Goal: Transaction & Acquisition: Purchase product/service

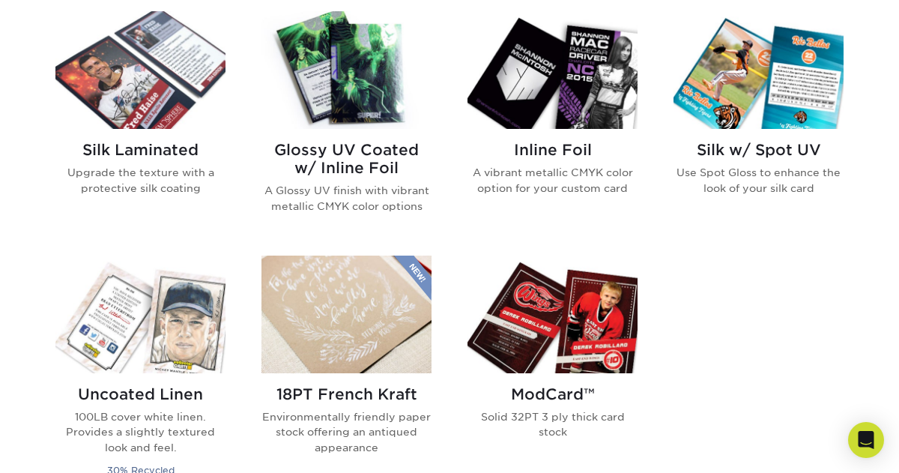
scroll to position [988, 0]
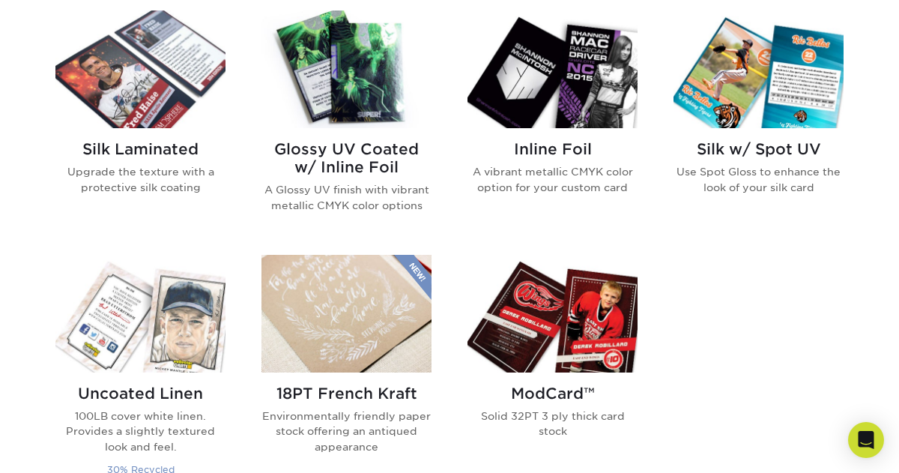
click at [106, 323] on img at bounding box center [140, 314] width 170 height 118
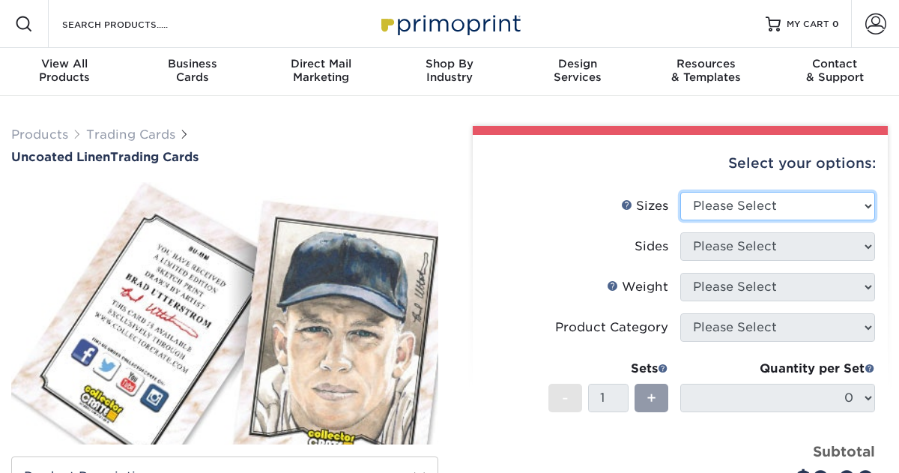
click at [848, 203] on select "Please Select 2.5" x 3.5"" at bounding box center [777, 206] width 195 height 28
select select "2.50x3.50"
click at [680, 192] on select "Please Select 2.5" x 3.5"" at bounding box center [777, 206] width 195 height 28
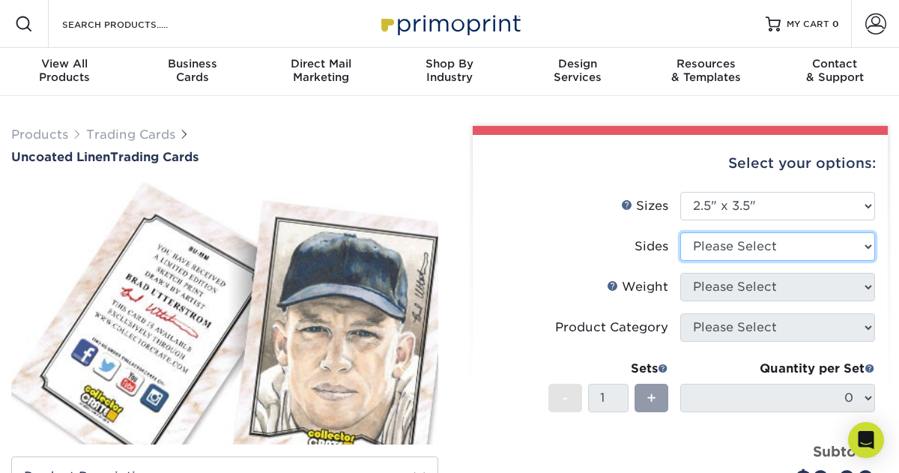
click at [810, 247] on select "Please Select Print Both Sides Print Front Only" at bounding box center [777, 246] width 195 height 28
select select "13abbda7-1d64-4f25-8bb2-c179b224825d"
click at [680, 232] on select "Please Select Print Both Sides Print Front Only" at bounding box center [777, 246] width 195 height 28
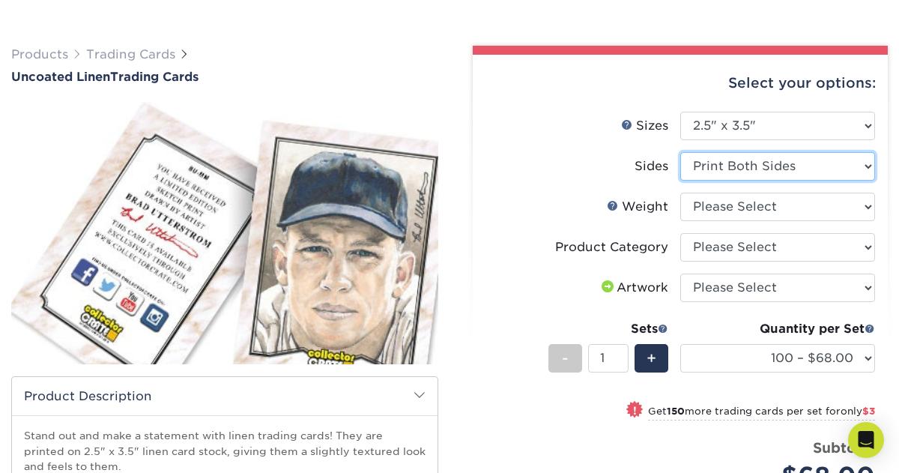
scroll to position [81, 0]
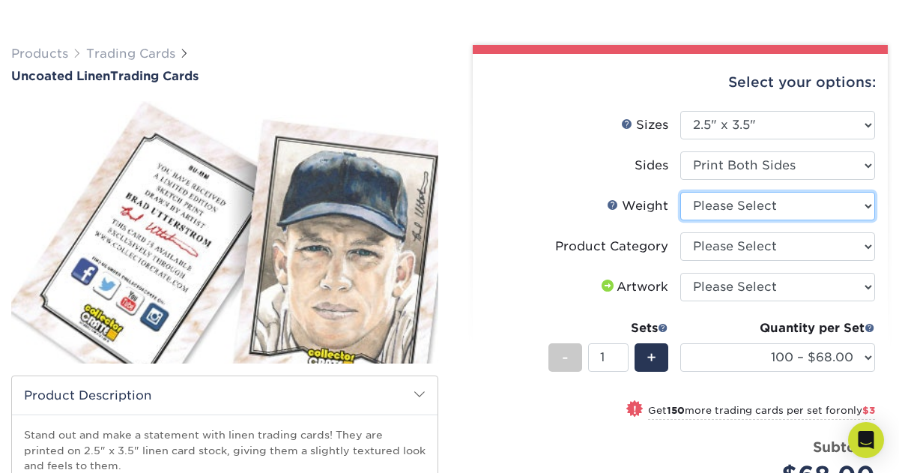
click at [865, 199] on select "Please Select 100LB" at bounding box center [777, 206] width 195 height 28
select select "100LB"
click at [680, 192] on select "Please Select 100LB" at bounding box center [777, 206] width 195 height 28
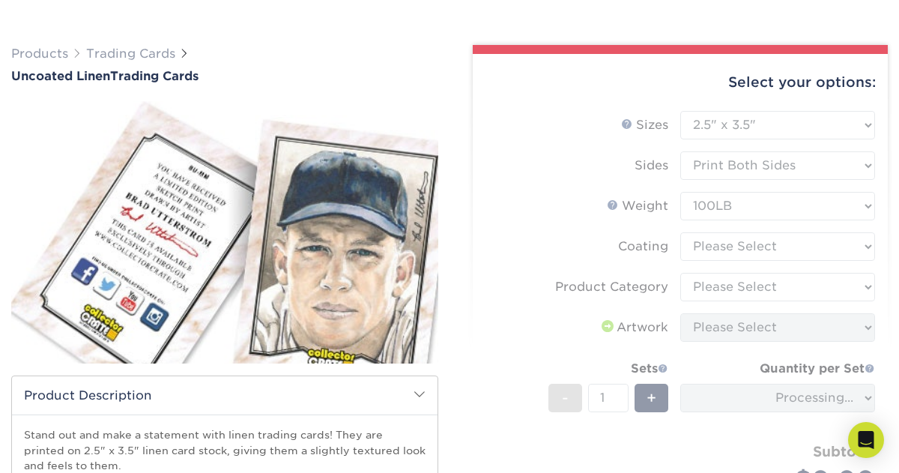
click at [824, 247] on form "Sizes Help Sizes Please Select 2.5" x 3.5" Sides Please Select 100LB -" at bounding box center [680, 319] width 391 height 417
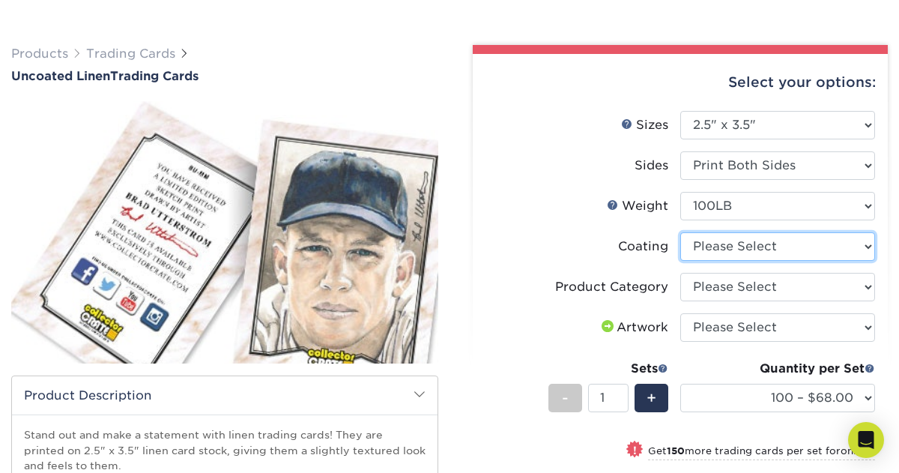
click at [811, 253] on select at bounding box center [777, 246] width 195 height 28
click at [680, 232] on select at bounding box center [777, 246] width 195 height 28
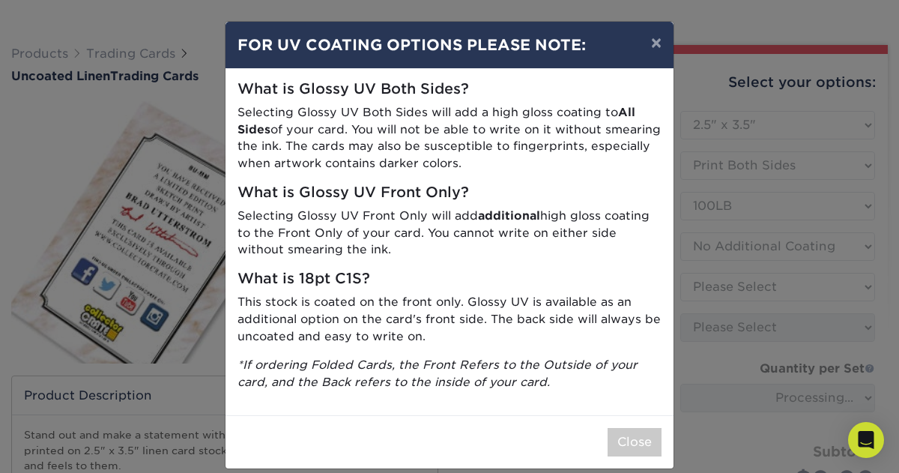
scroll to position [17, 0]
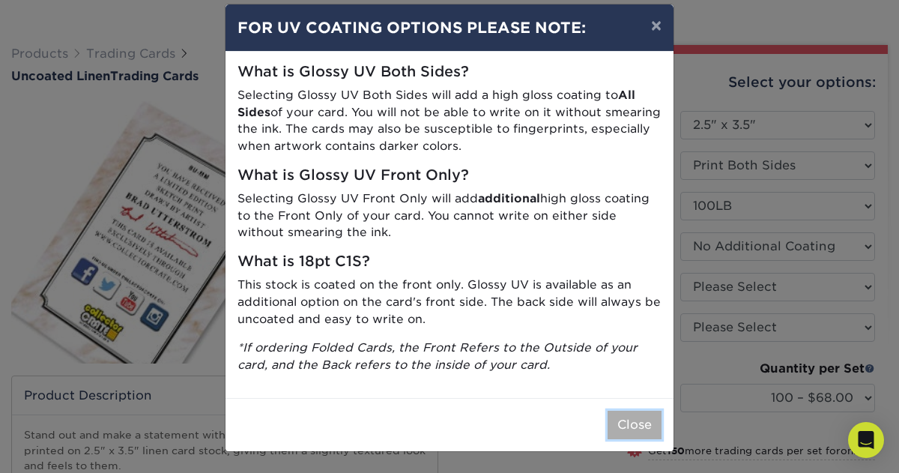
click at [636, 417] on button "Close" at bounding box center [635, 425] width 54 height 28
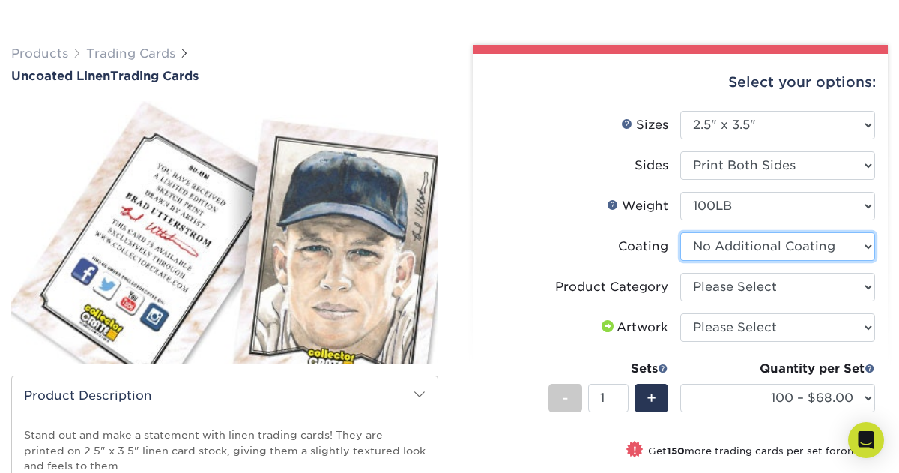
click at [816, 252] on select at bounding box center [777, 246] width 195 height 28
select select "-1"
click at [680, 232] on select at bounding box center [777, 246] width 195 height 28
select select
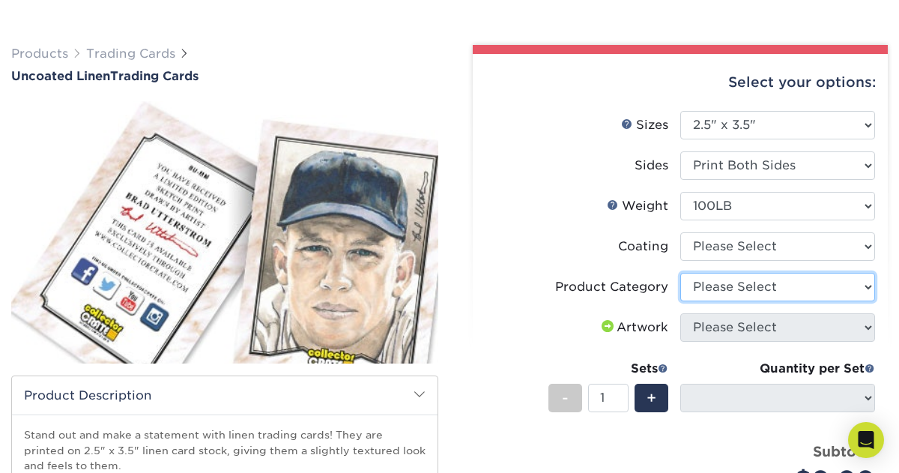
click at [822, 291] on select "Please Select Trading Cards" at bounding box center [777, 287] width 195 height 28
select select "c2f9bce9-36c2-409d-b101-c29d9d031e18"
click at [680, 273] on select "Please Select Trading Cards" at bounding box center [777, 287] width 195 height 28
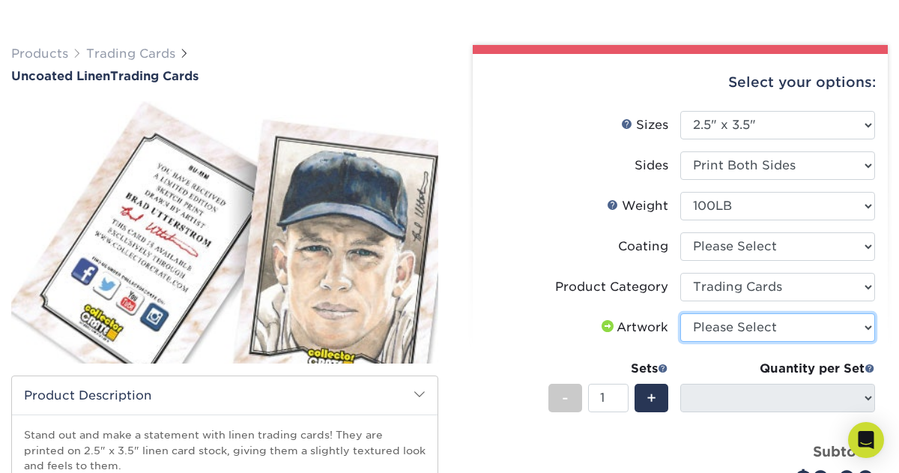
click at [785, 331] on select "Please Select I will upload files I need a design - $100" at bounding box center [777, 327] width 195 height 28
select select "upload"
click at [680, 313] on select "Please Select I will upload files I need a design - $100" at bounding box center [777, 327] width 195 height 28
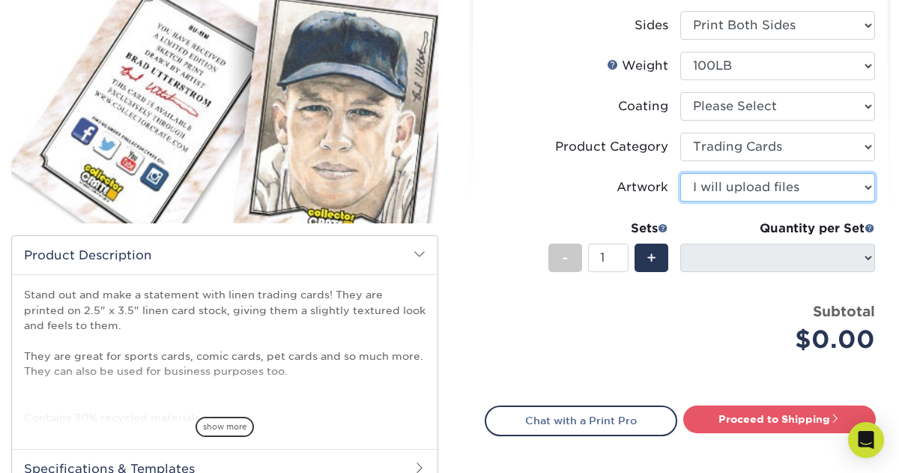
scroll to position [221, 0]
click at [656, 246] on div "+" at bounding box center [652, 258] width 34 height 28
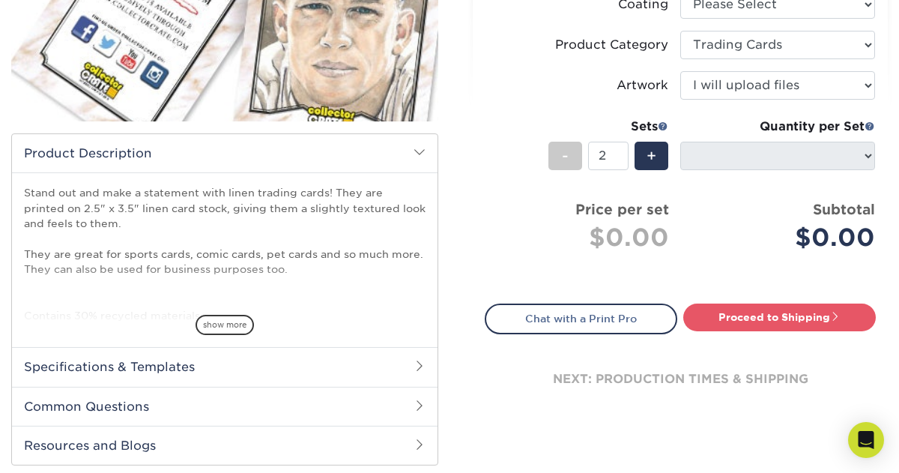
scroll to position [333, 0]
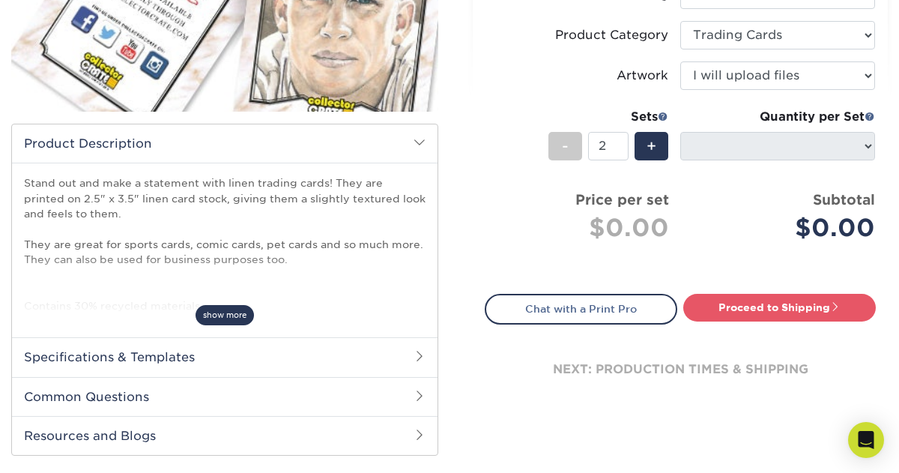
click at [225, 317] on span "show more" at bounding box center [225, 315] width 58 height 20
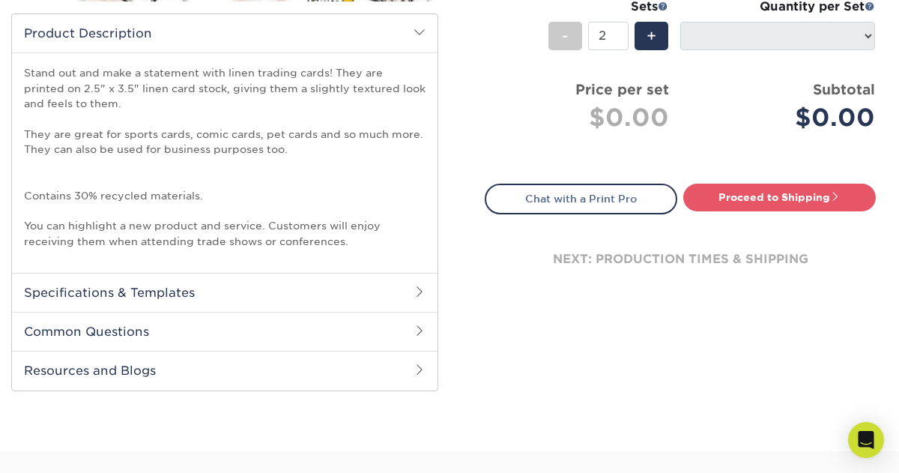
scroll to position [445, 0]
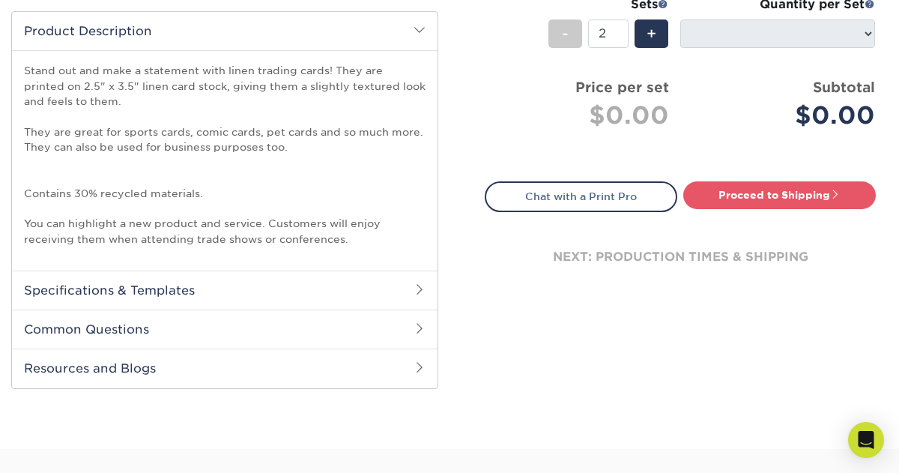
click at [100, 298] on h2 "Specifications & Templates" at bounding box center [225, 290] width 426 height 39
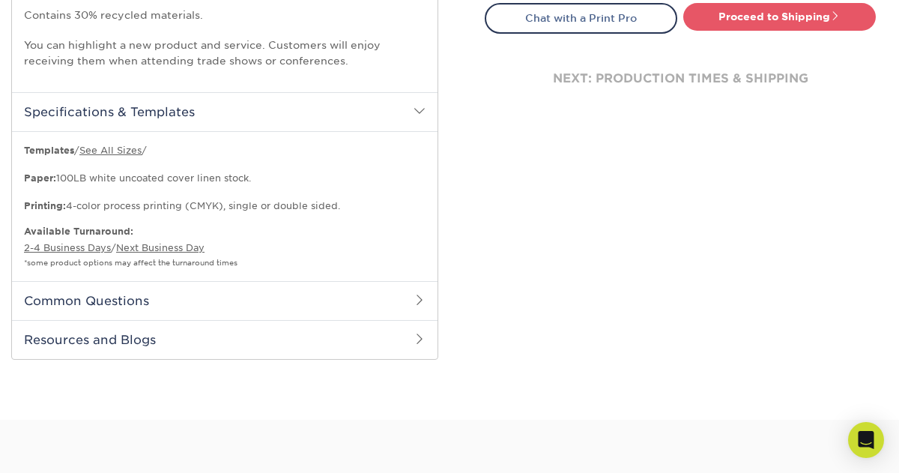
scroll to position [626, 0]
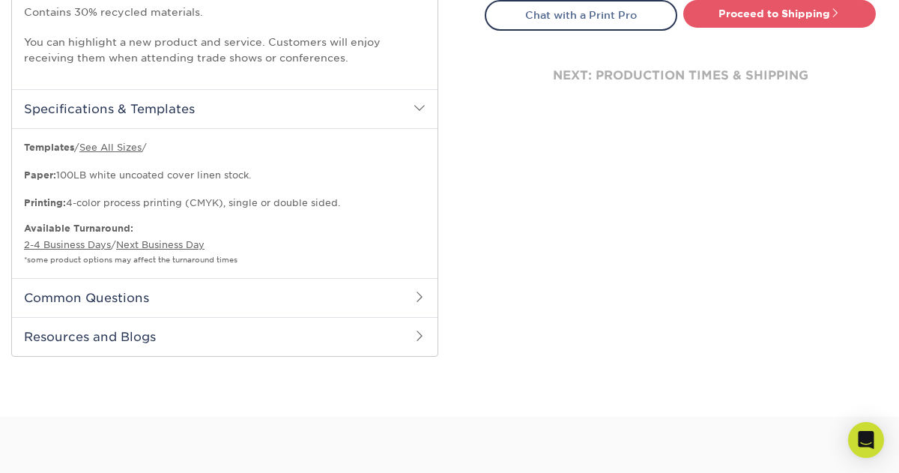
click at [89, 310] on h2 "Common Questions" at bounding box center [225, 297] width 426 height 39
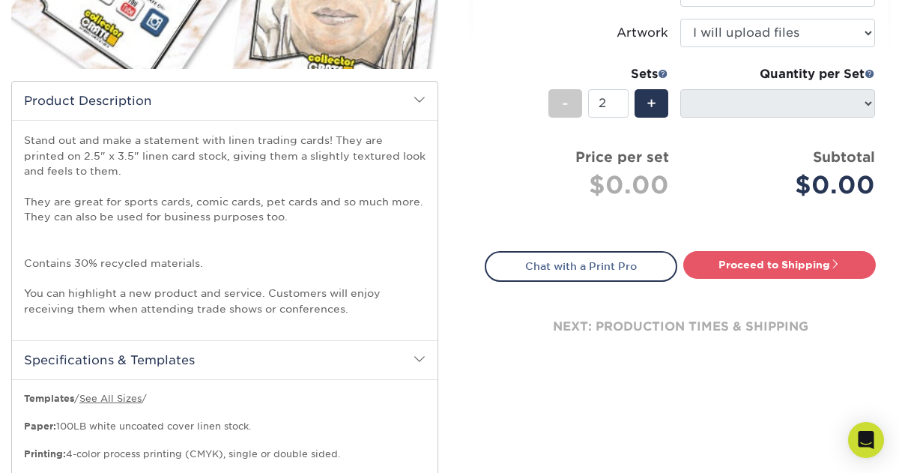
scroll to position [373, 0]
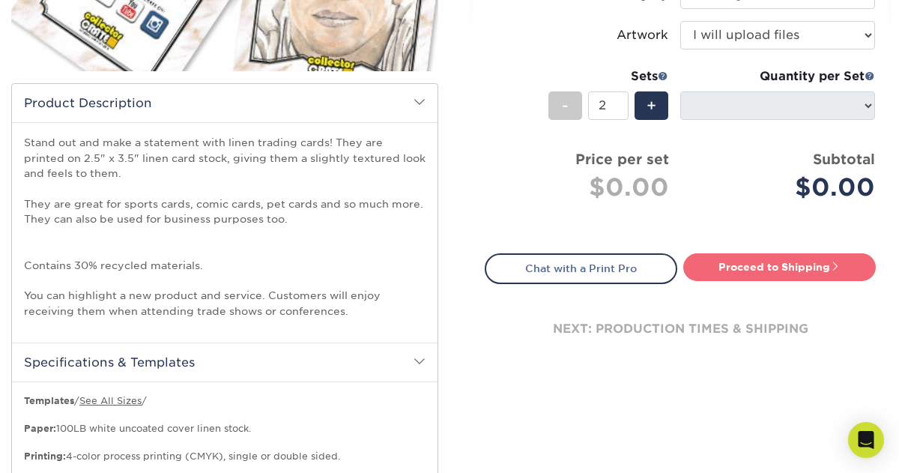
click at [823, 268] on link "Proceed to Shipping" at bounding box center [779, 266] width 193 height 27
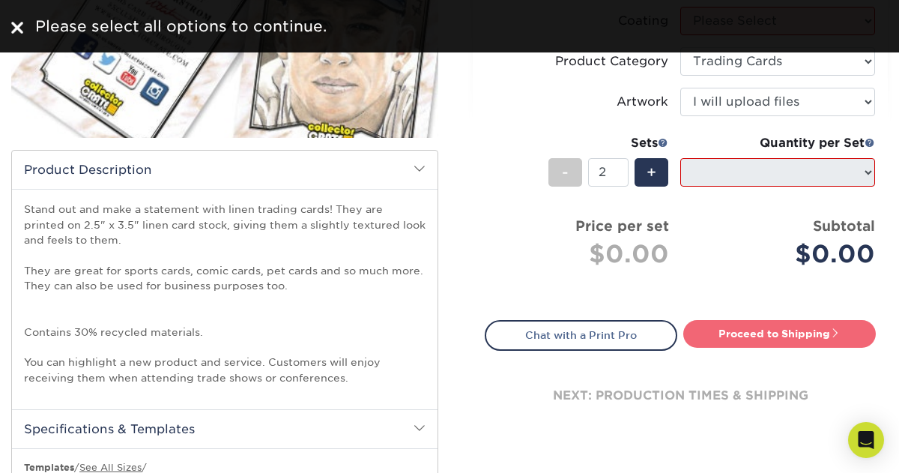
scroll to position [286, 0]
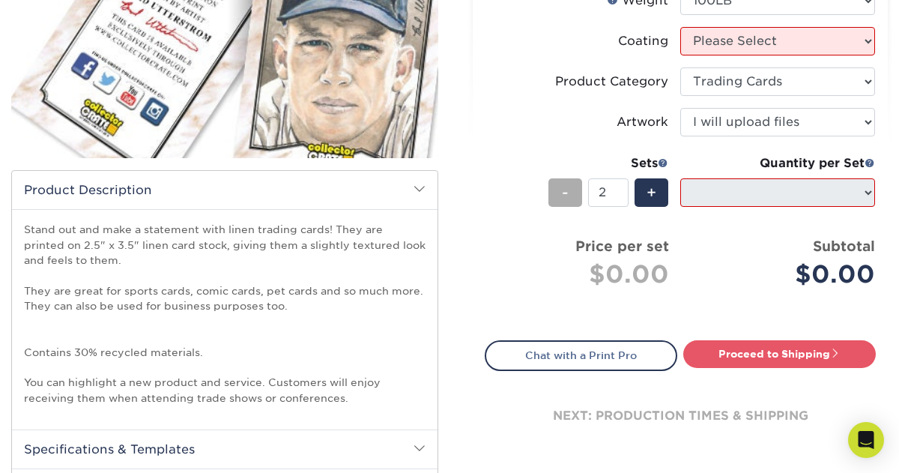
click at [572, 189] on div "-" at bounding box center [566, 192] width 34 height 28
type input "1"
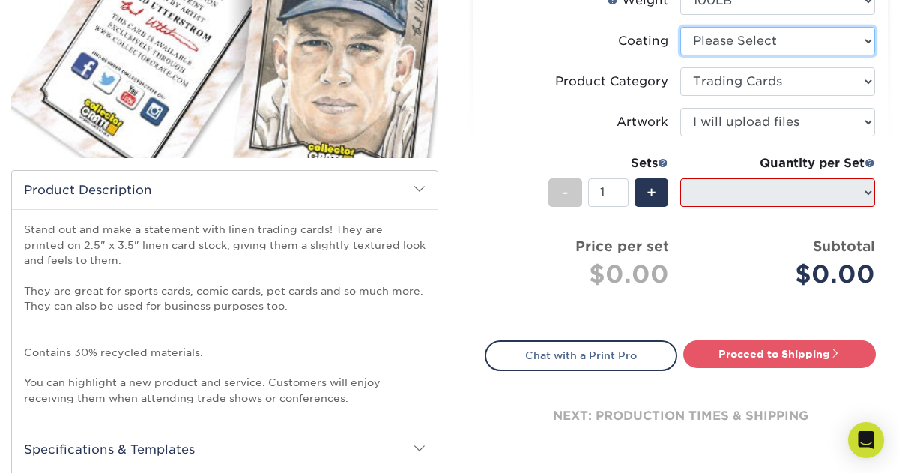
click at [844, 29] on select at bounding box center [777, 41] width 195 height 28
select select "3e7618de-abca-4bda-9f97-8b9129e913d8"
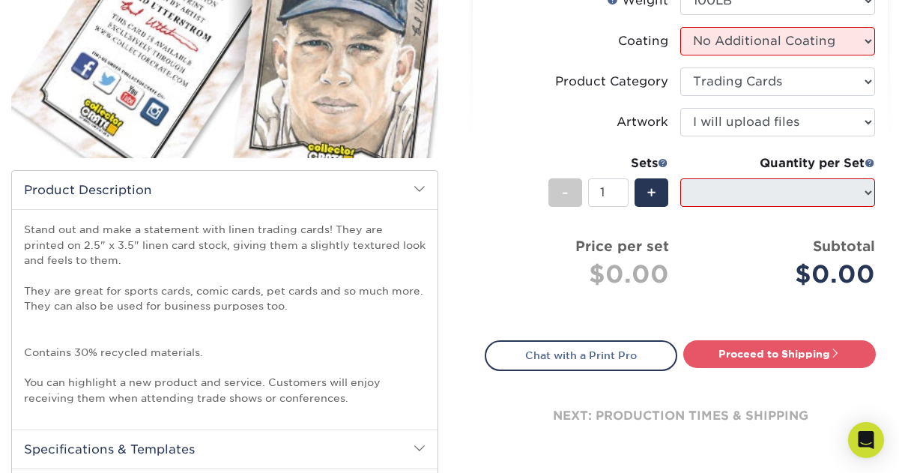
click at [680, 27] on select at bounding box center [777, 41] width 195 height 28
select select "-1"
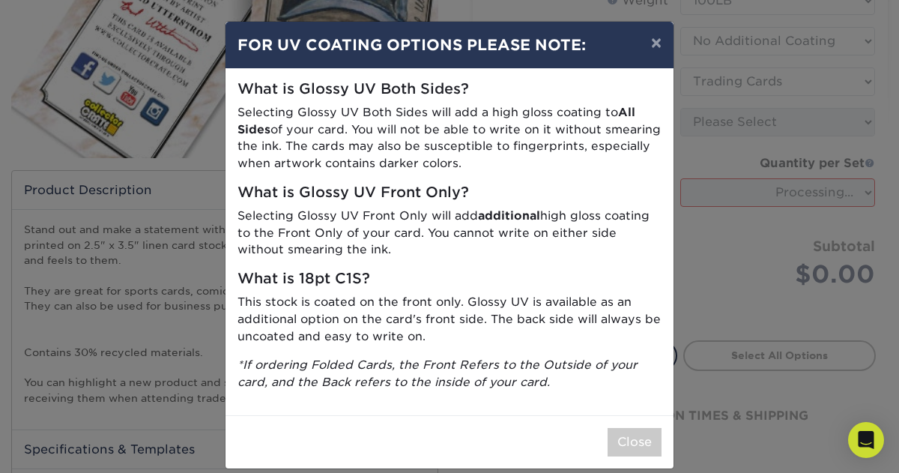
scroll to position [17, 0]
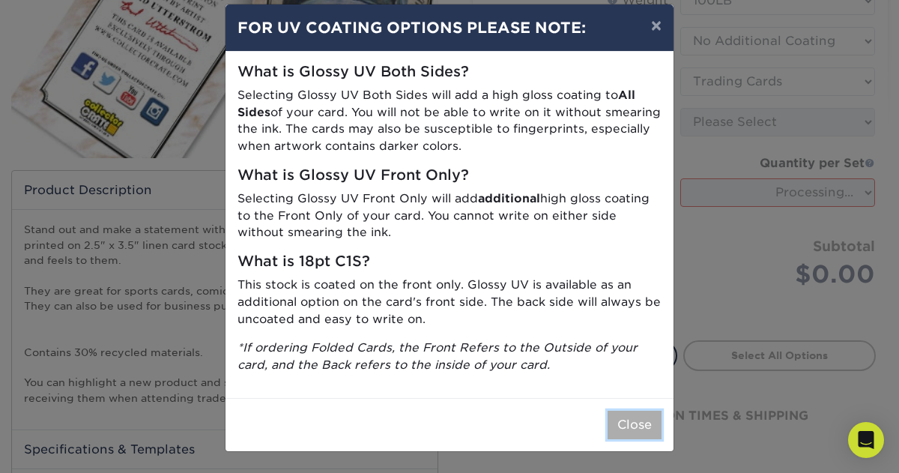
click at [629, 423] on button "Close" at bounding box center [635, 425] width 54 height 28
